Goal: Task Accomplishment & Management: Manage account settings

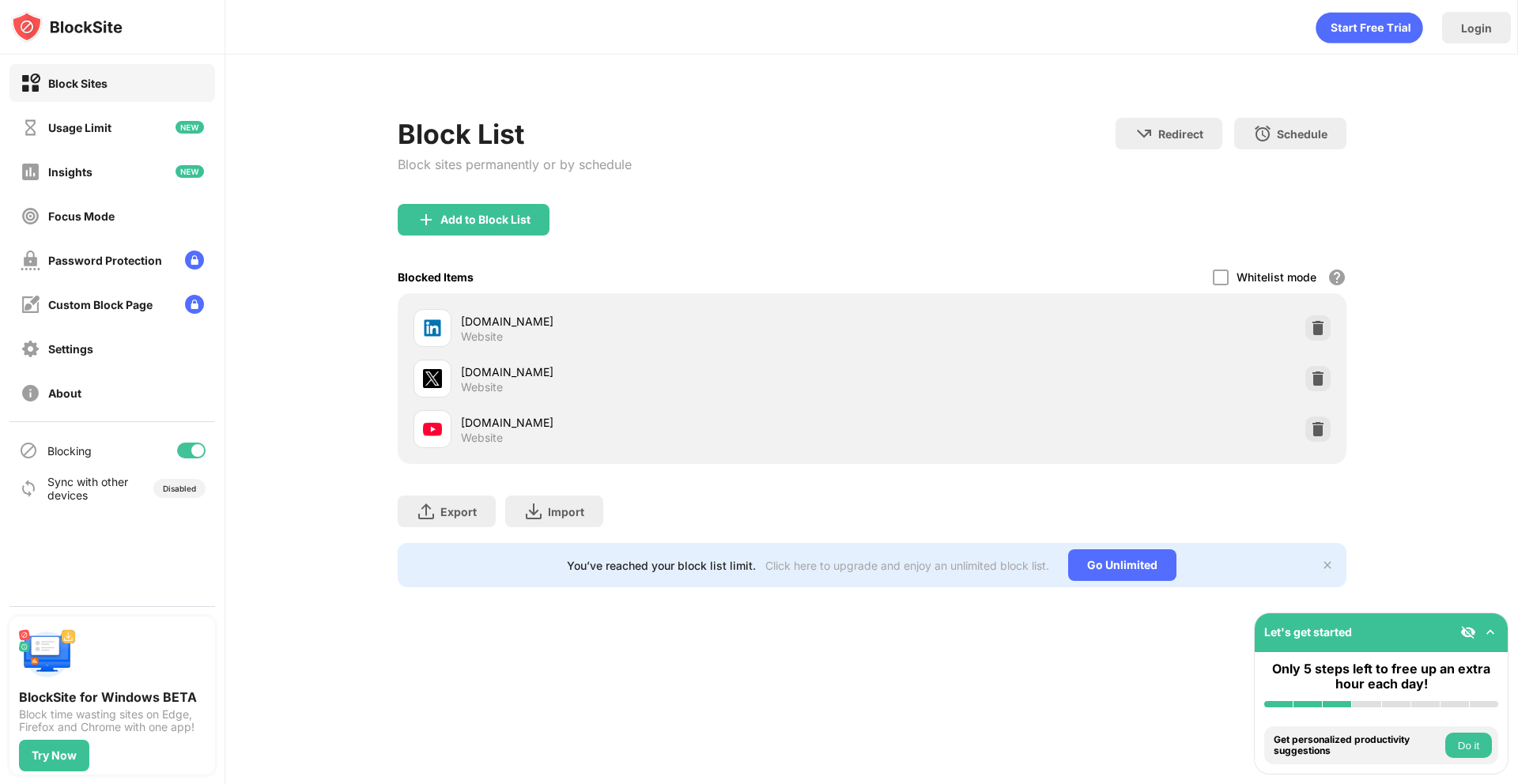
click at [1325, 435] on img at bounding box center [1318, 429] width 16 height 16
